Goal: Ask a question

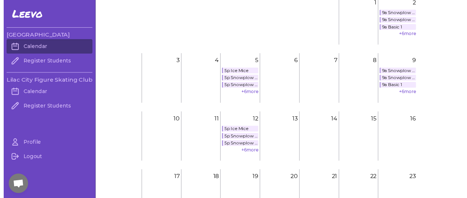
scroll to position [59, 0]
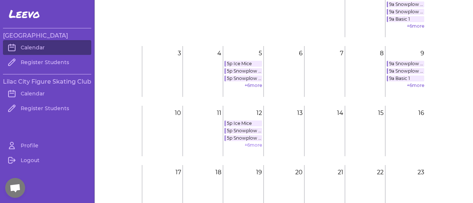
click at [251, 144] on link "+ 6 more" at bounding box center [252, 146] width 17 height 6
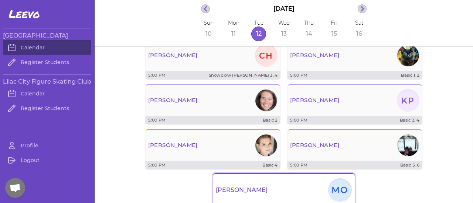
click at [291, 189] on div "[PERSON_NAME]" at bounding box center [284, 190] width 142 height 27
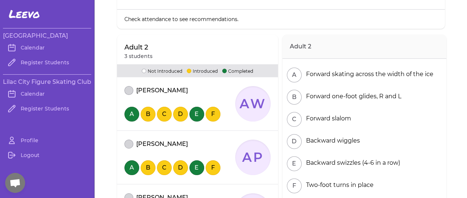
scroll to position [73, 0]
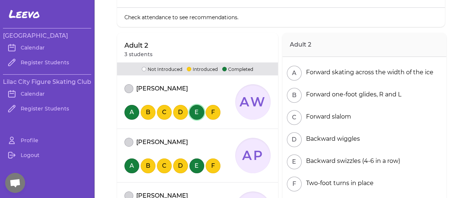
click at [192, 116] on button "E" at bounding box center [196, 112] width 15 height 15
click at [162, 111] on button "C" at bounding box center [164, 112] width 15 height 15
click at [192, 110] on button "E" at bounding box center [196, 112] width 15 height 15
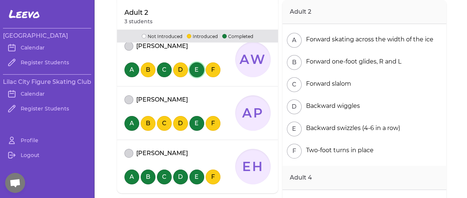
scroll to position [119, 0]
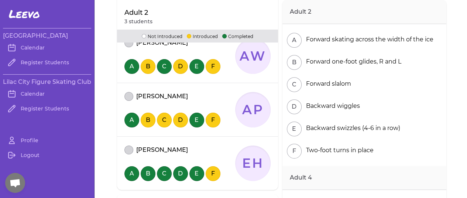
click at [461, 110] on div "MO [PERSON_NAME][DATE] 5:00 PM Adult 2, 4 5 students Recommendations Check atte…" at bounding box center [281, 130] width 373 height 498
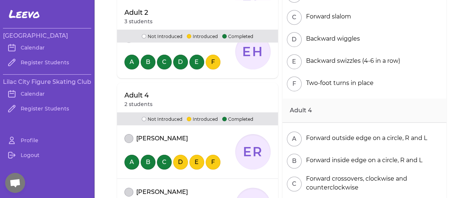
scroll to position [231, 0]
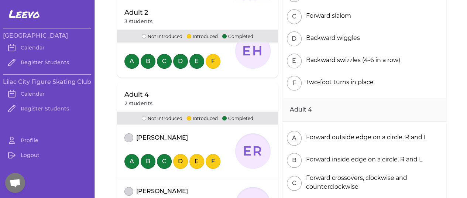
click at [460, 154] on div "MO [PERSON_NAME][DATE] 5:00 PM Adult 2, 4 5 students Recommendations Check atte…" at bounding box center [281, 18] width 373 height 498
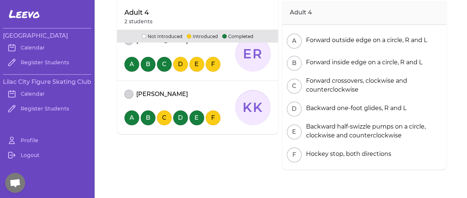
scroll to position [329, 0]
